Goal: Task Accomplishment & Management: Use online tool/utility

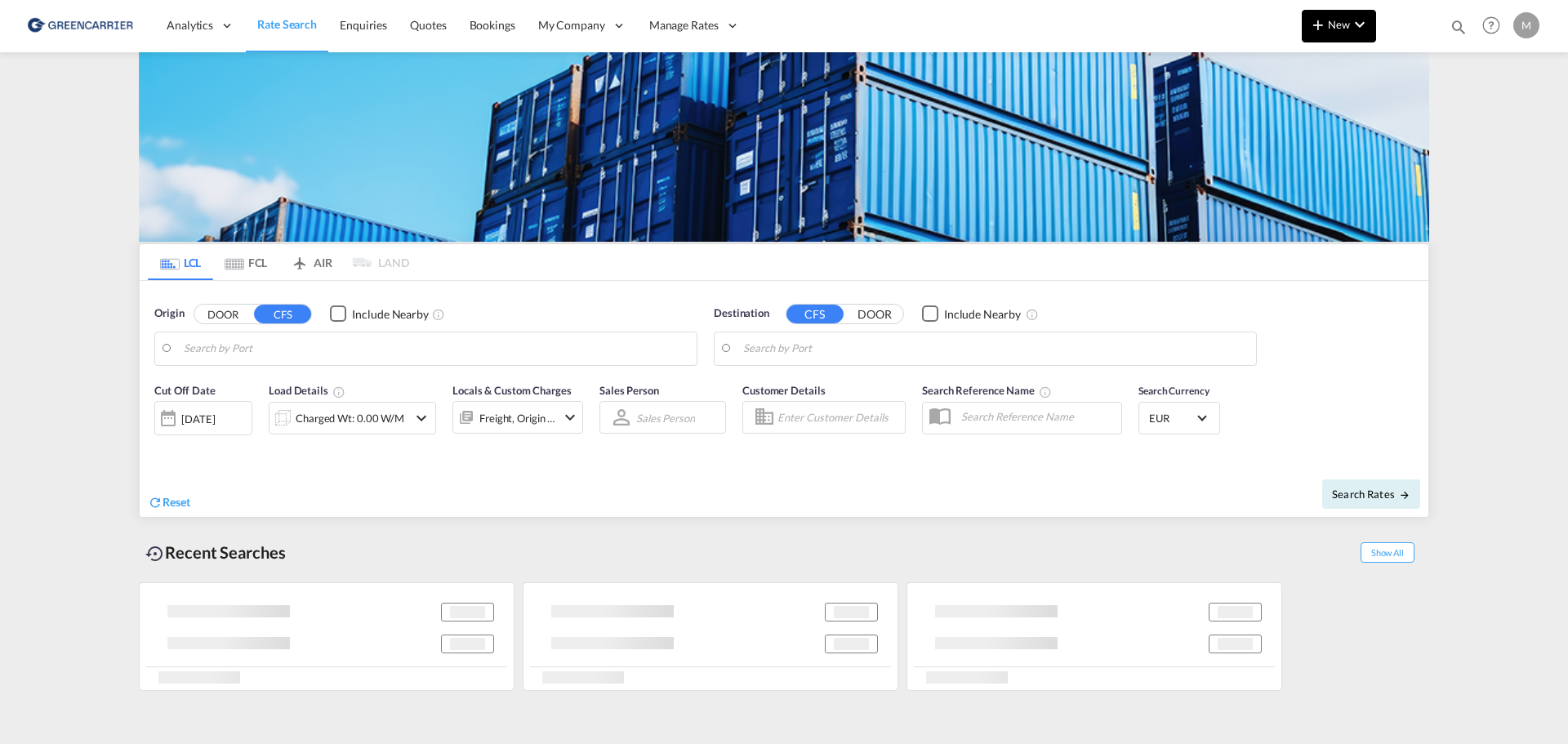
type input "[GEOGRAPHIC_DATA] ([GEOGRAPHIC_DATA]), [GEOGRAPHIC_DATA]"
type input "[GEOGRAPHIC_DATA], SGSIN"
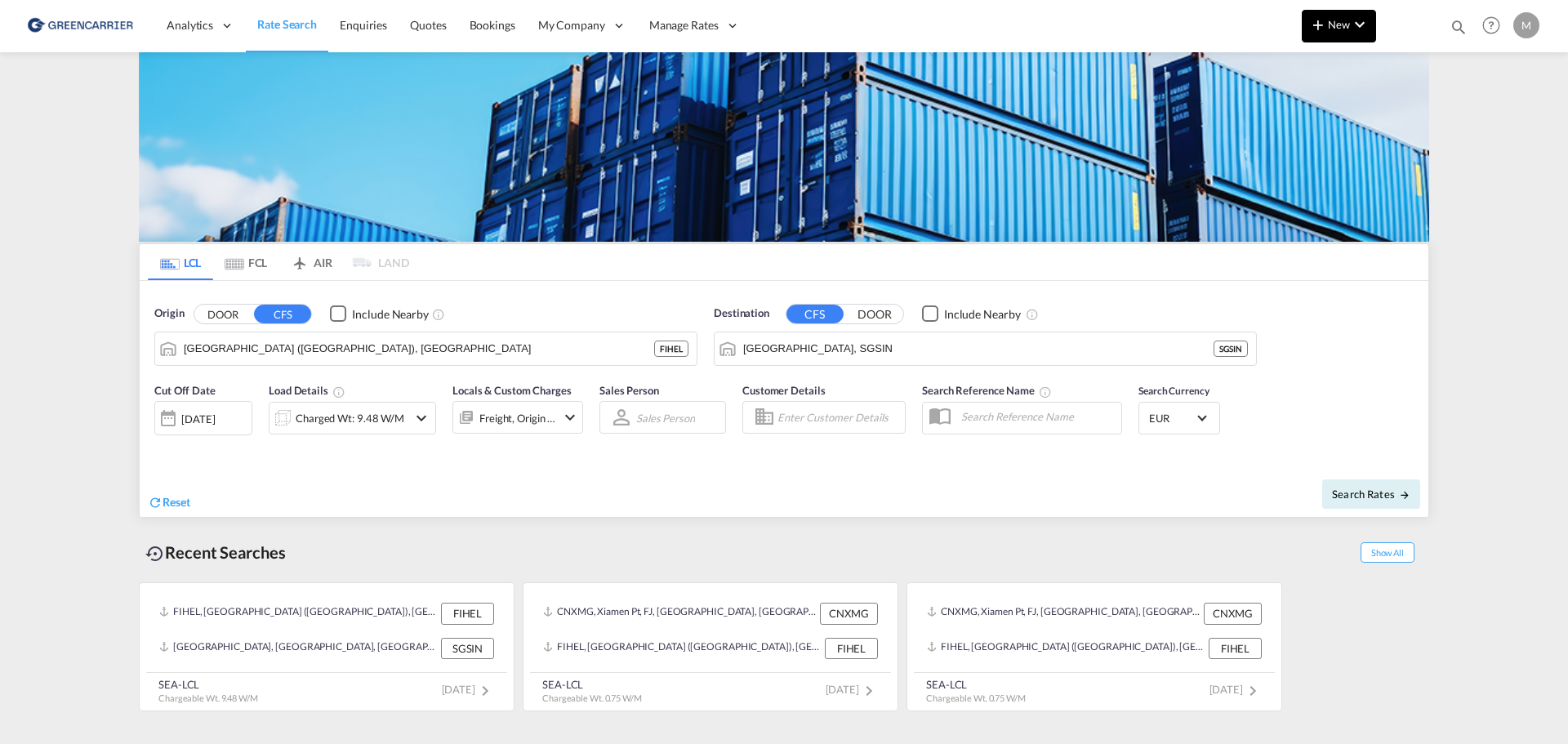
click at [1350, 20] on span "New" at bounding box center [1338, 25] width 61 height 14
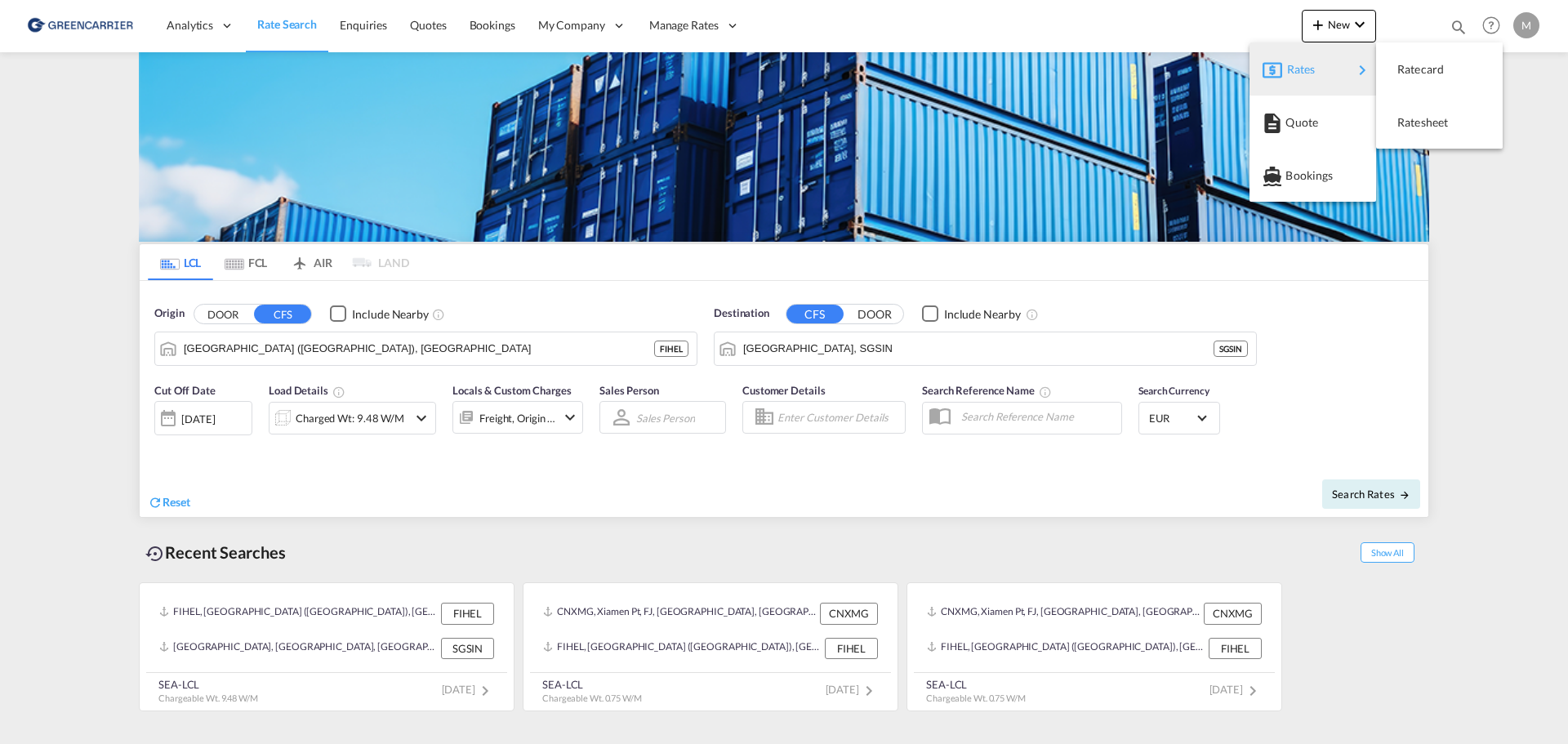
click at [1320, 61] on div "Rates" at bounding box center [1320, 70] width 66 height 41
click at [1415, 126] on span "Ratesheet" at bounding box center [1406, 123] width 18 height 33
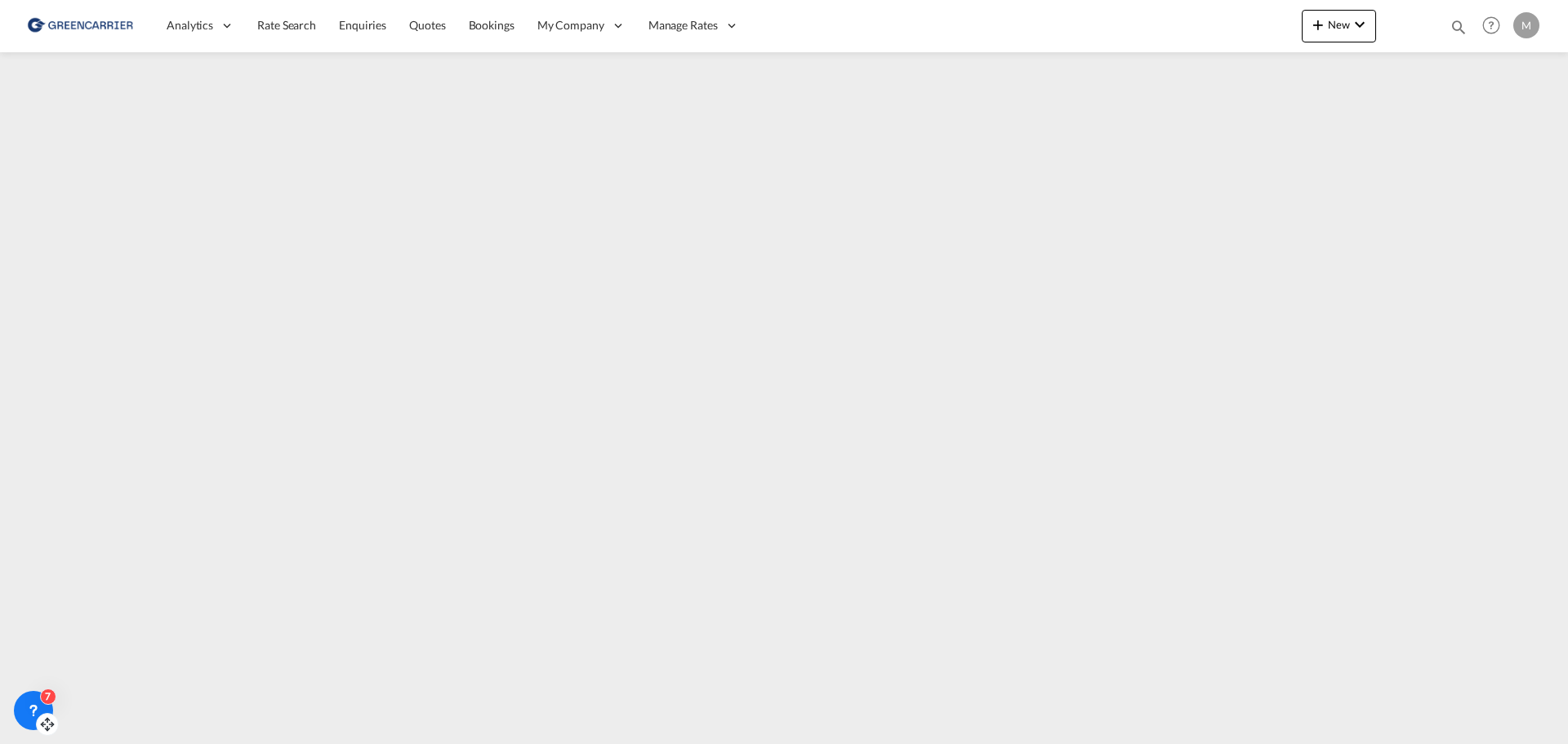
click at [41, 714] on div at bounding box center [47, 725] width 23 height 23
click at [54, 704] on div at bounding box center [60, 715] width 23 height 23
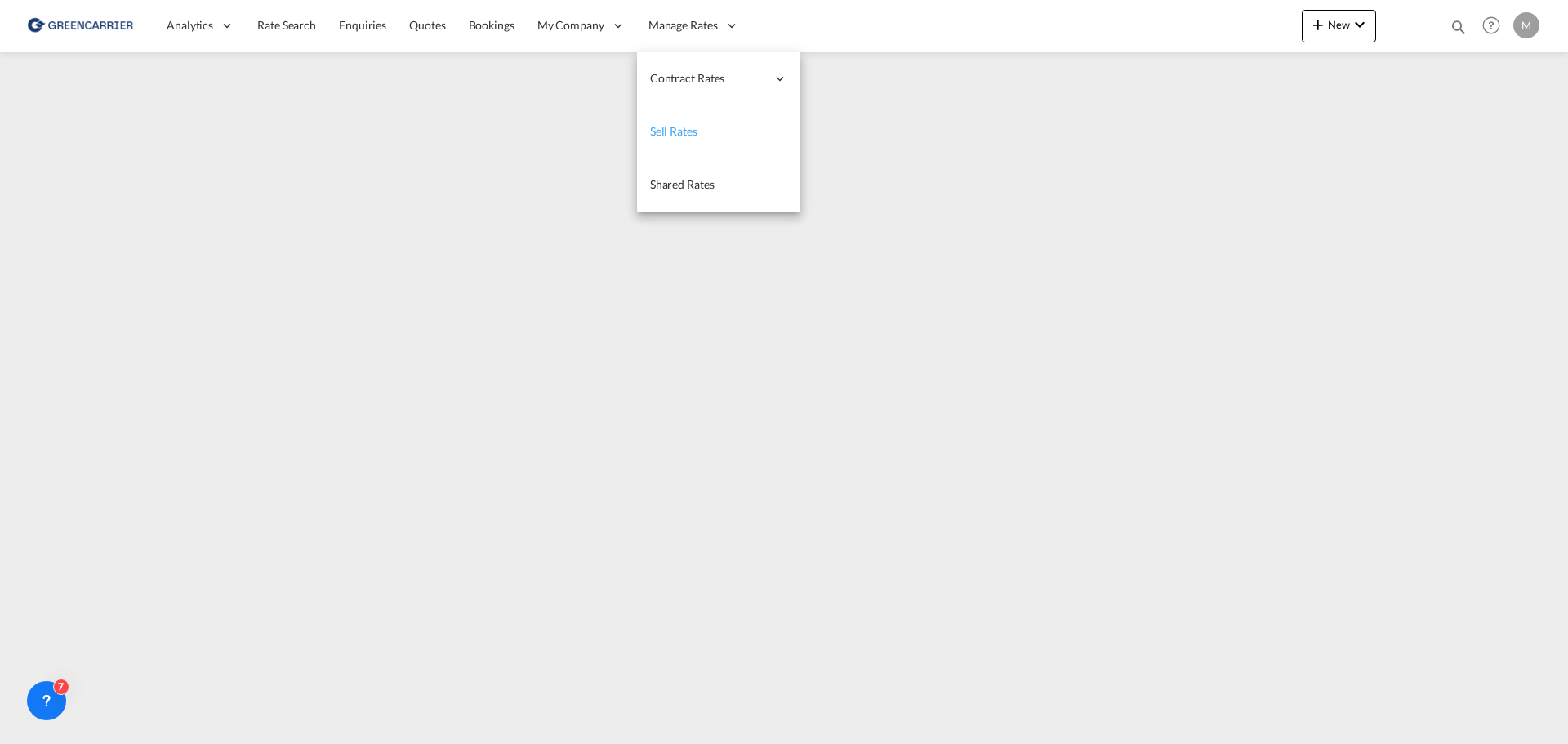
click at [672, 131] on span "Sell Rates" at bounding box center [673, 130] width 47 height 14
